Goal: Transaction & Acquisition: Download file/media

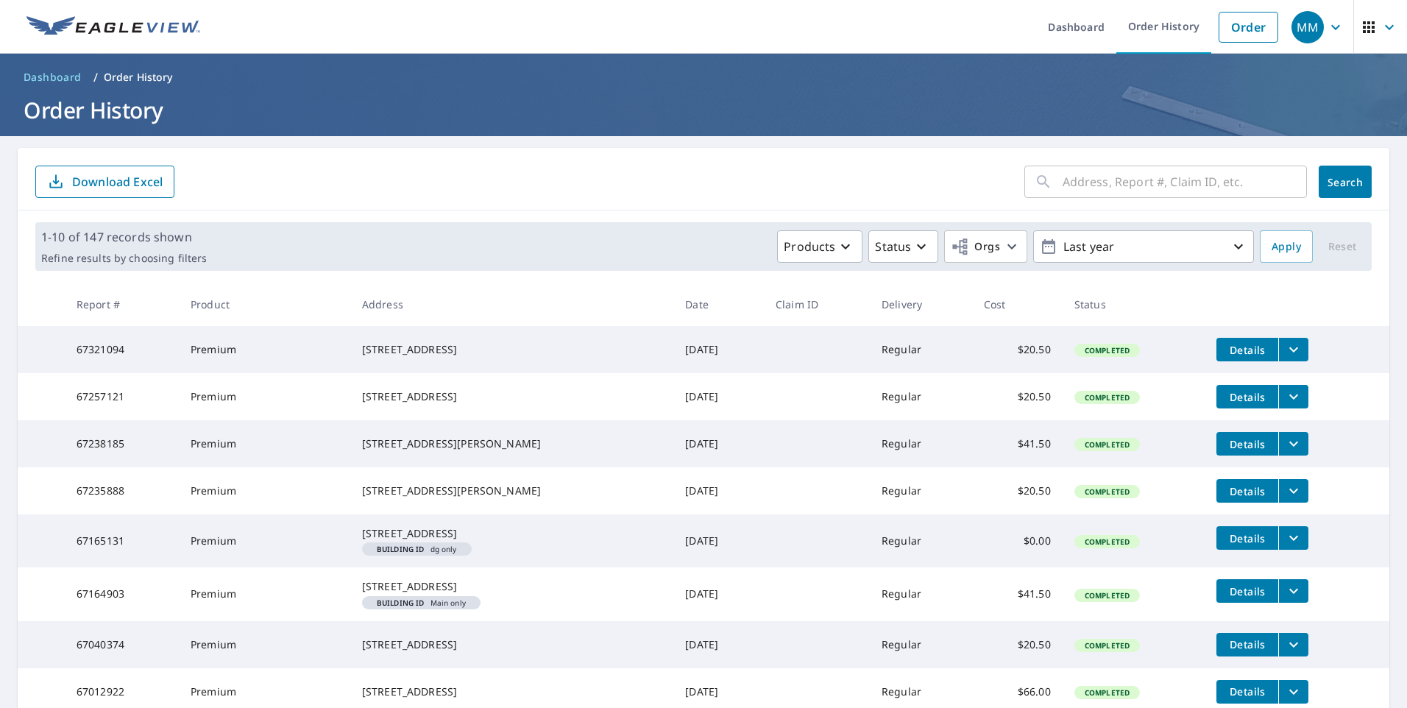
click at [1247, 353] on span "Details" at bounding box center [1247, 350] width 44 height 14
click at [1285, 353] on icon "filesDropdownBtn-67321094" at bounding box center [1294, 350] width 18 height 18
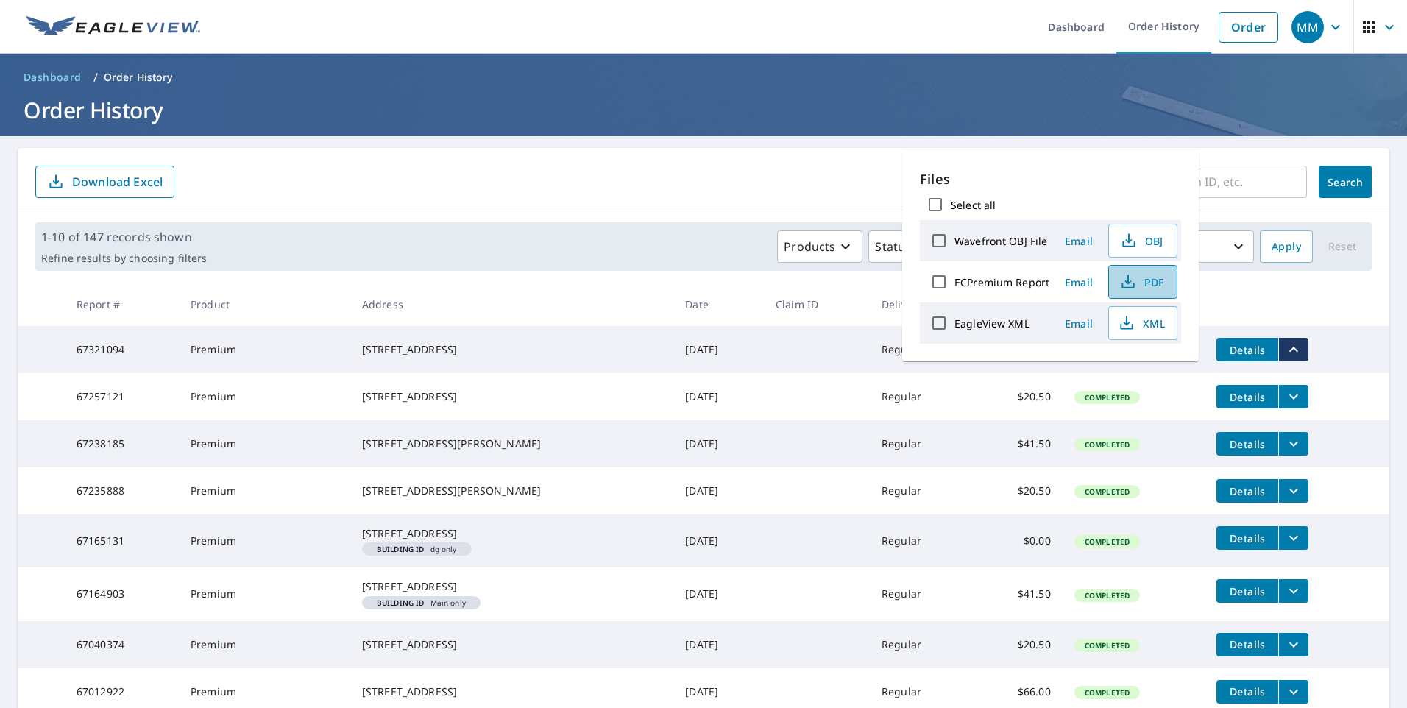
click at [1147, 284] on span "PDF" at bounding box center [1141, 282] width 47 height 18
